Goal: Transaction & Acquisition: Purchase product/service

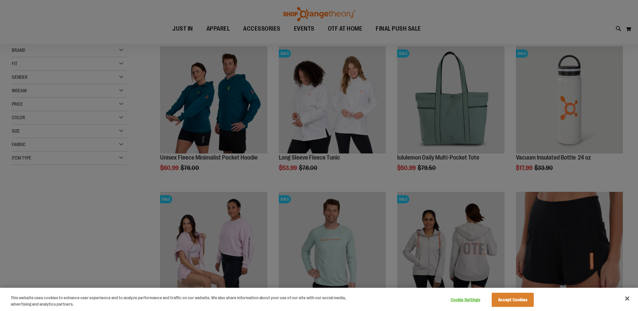
scroll to position [91, 0]
type input "**********"
click at [517, 301] on button "Accept Cookies" at bounding box center [512, 299] width 42 height 14
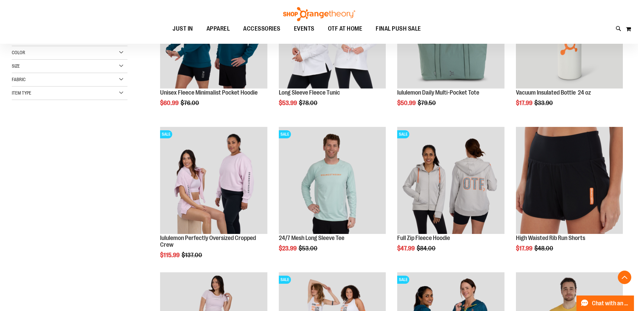
scroll to position [200, 0]
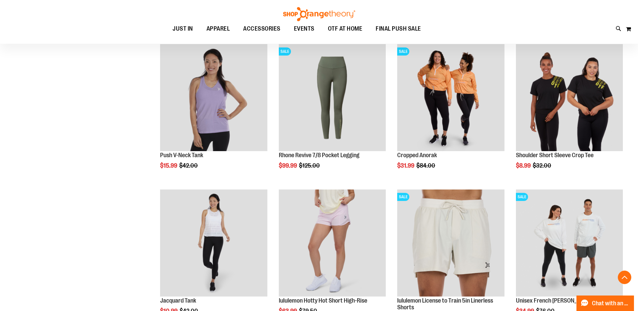
scroll to position [513, 0]
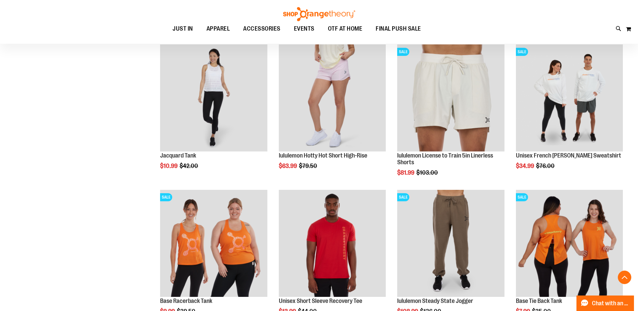
scroll to position [675, 0]
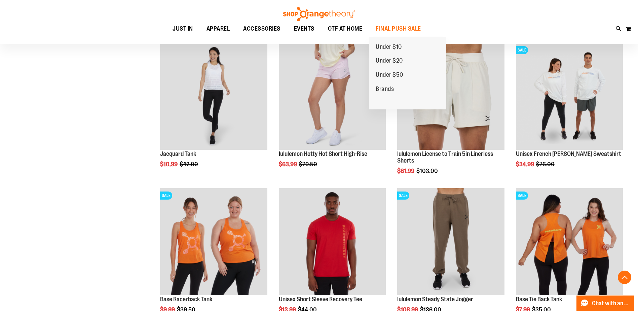
click at [388, 87] on span "Brands" at bounding box center [384, 89] width 18 height 8
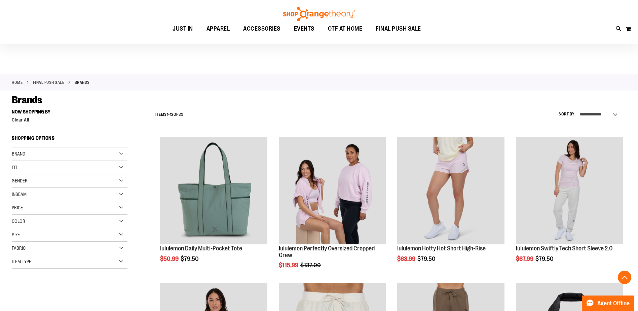
type input "**********"
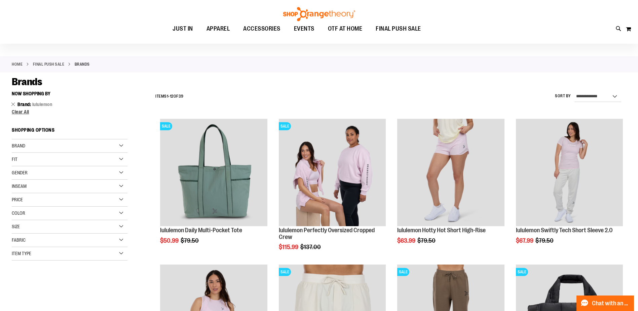
scroll to position [15, 0]
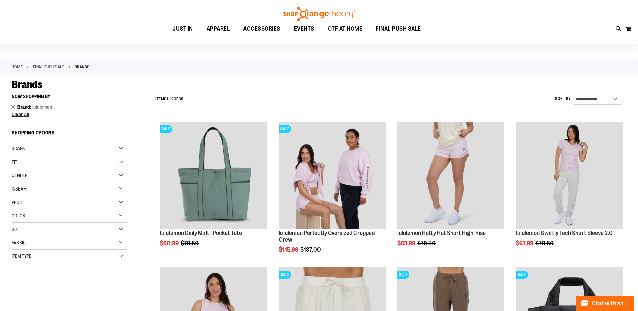
click at [121, 146] on div "Brand" at bounding box center [70, 148] width 116 height 13
click at [16, 191] on link "Rhone" at bounding box center [65, 190] width 111 height 7
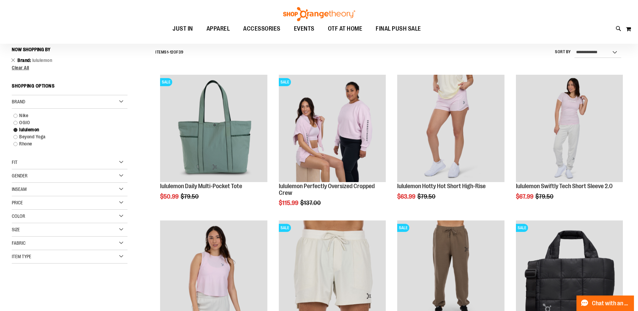
scroll to position [63, 0]
